Goal: Task Accomplishment & Management: Use online tool/utility

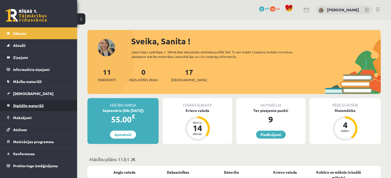
click at [43, 107] on span "Digitālie materiāli" at bounding box center [28, 105] width 31 height 5
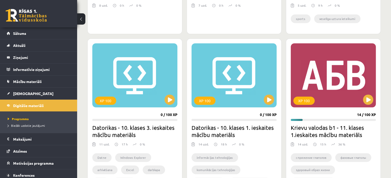
scroll to position [411, 0]
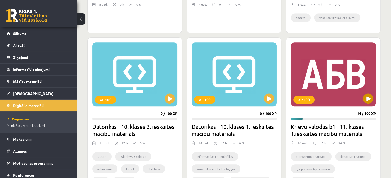
click at [330, 92] on div "XP 100" at bounding box center [332, 74] width 85 height 64
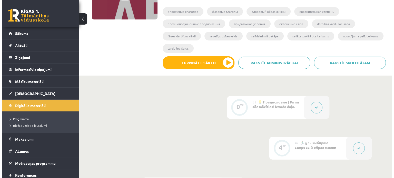
scroll to position [95, 0]
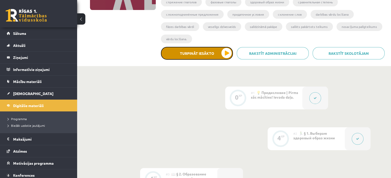
click at [211, 48] on button "Turpināt iesākto" at bounding box center [197, 53] width 72 height 13
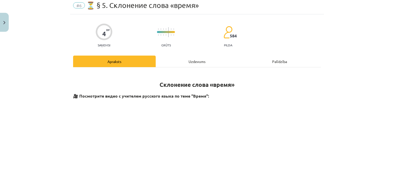
scroll to position [0, 0]
